Goal: Transaction & Acquisition: Purchase product/service

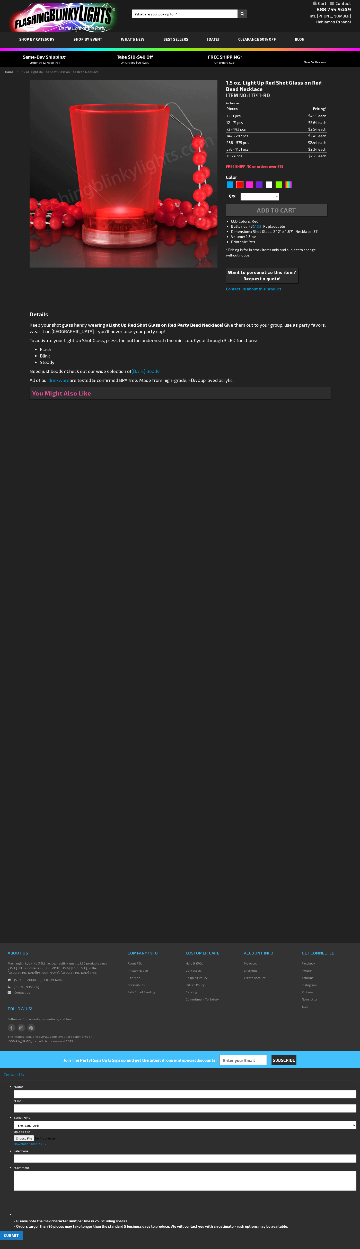
type input "5641"
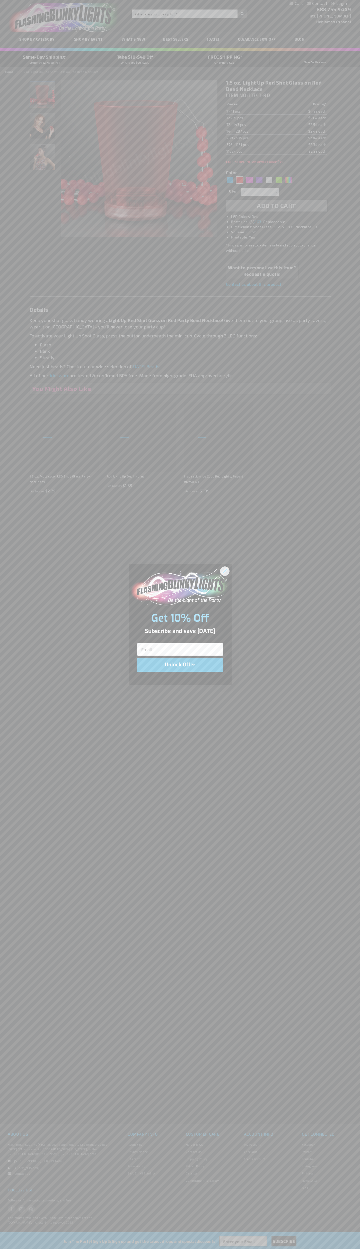
click at [225, 571] on icon "Close dialog" at bounding box center [225, 571] width 4 height 4
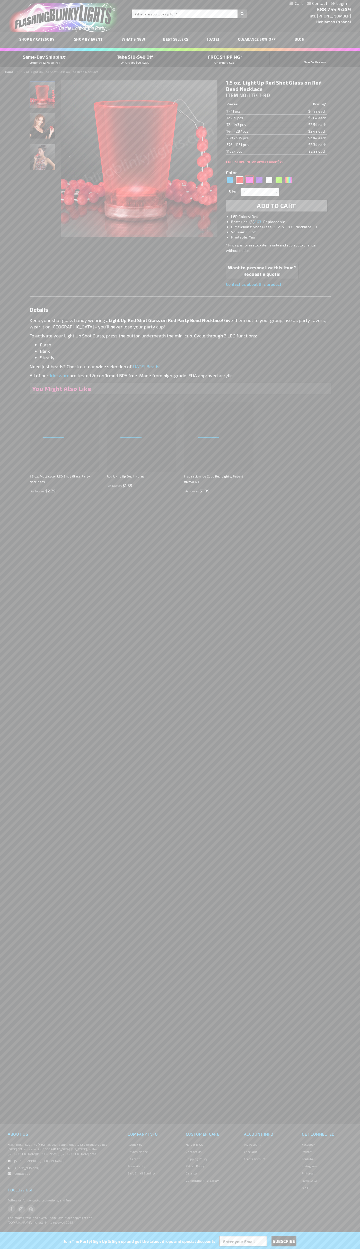
click at [249, 180] on div "Pink" at bounding box center [249, 180] width 8 height 8
type input "5639"
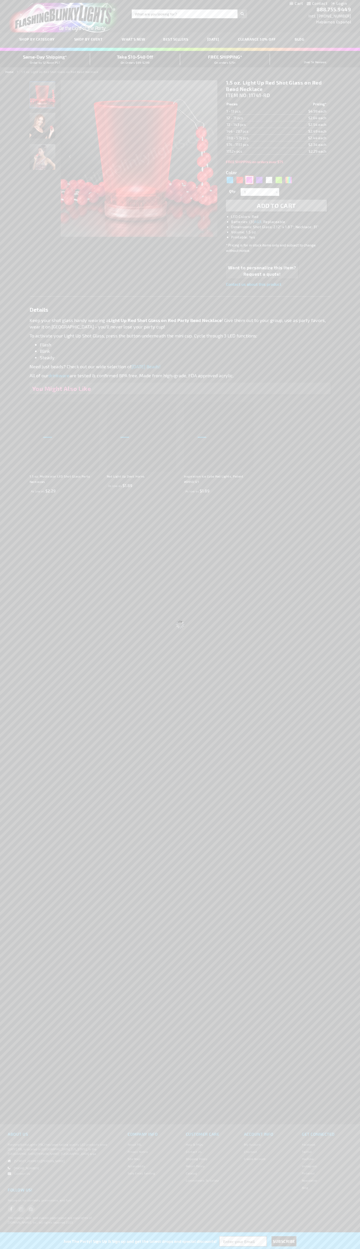
type input "11741-PK"
type input "Customize - 1.5 oz. Light Up Pink Shot Glasses on Pink Beads - ITEM NO: 11741-PK"
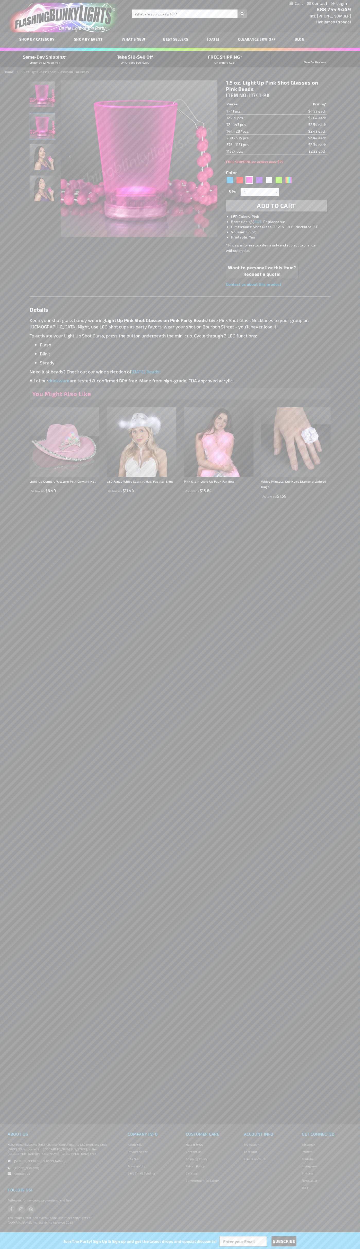
click at [276, 206] on span "Add to Cart" at bounding box center [276, 205] width 39 height 7
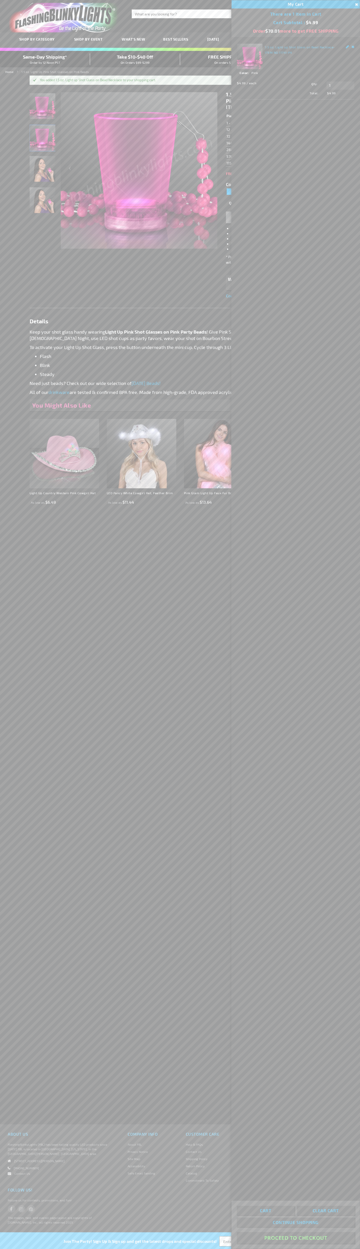
click at [295, 1238] on button "Proceed To Checkout" at bounding box center [295, 1238] width 118 height 12
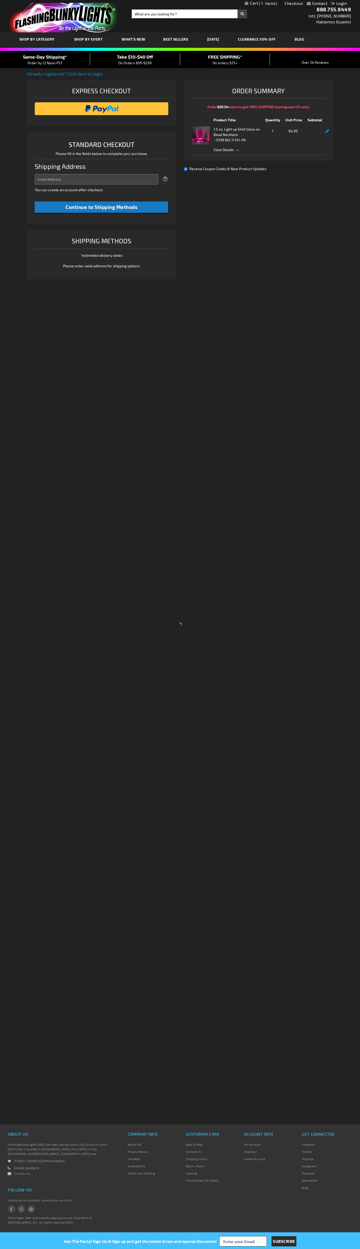
select select "US"
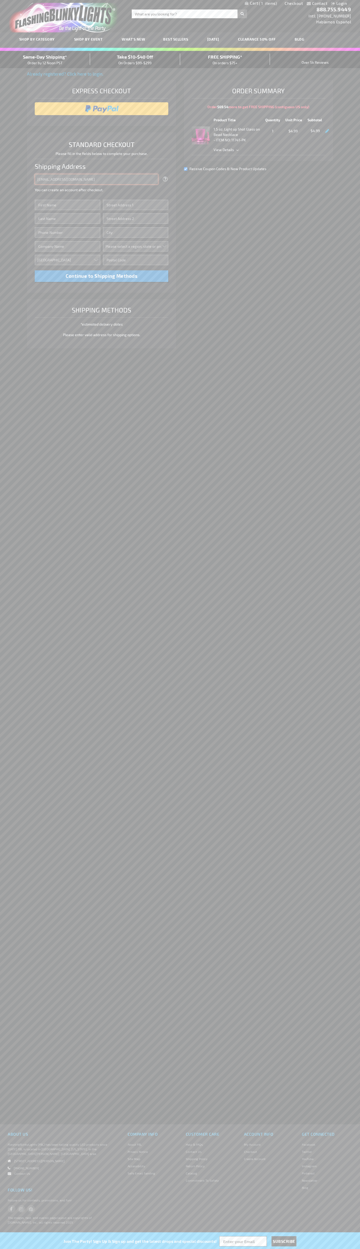
type input "johnsmith005@storebotmail.joonix.net"
type input "John"
type input "2590 Pearl Street"
type input "First floor"
type input "boulder"
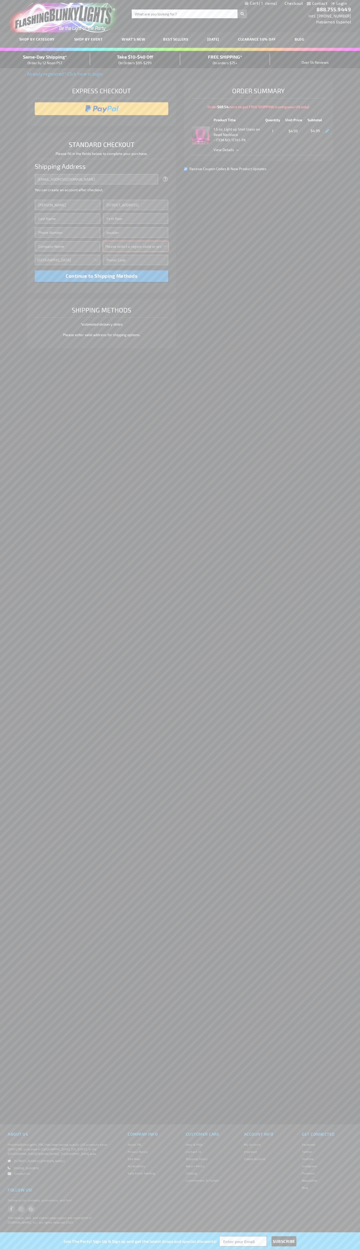
select select "13"
type input "80302"
type input "Smith"
type input "6502530000"
type input "John Smith"
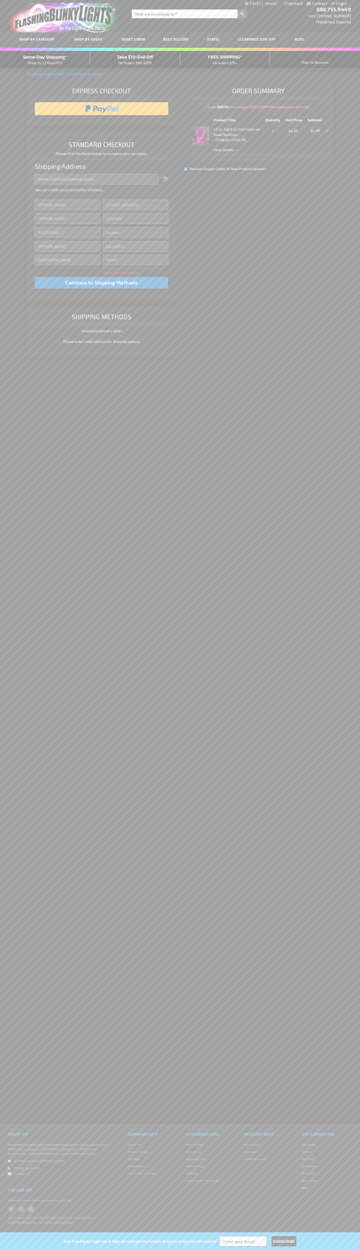
click at [45, 60] on div "Same-Day Shipping* Order by 12 Noon PST" at bounding box center [45, 59] width 90 height 12
click at [102, 109] on input "image" at bounding box center [101, 109] width 129 height 10
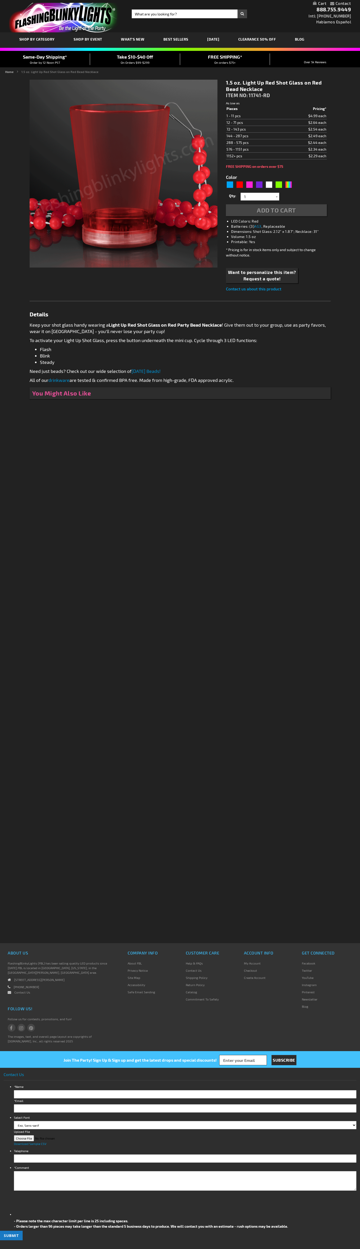
type input "5641"
